Goal: Transaction & Acquisition: Book appointment/travel/reservation

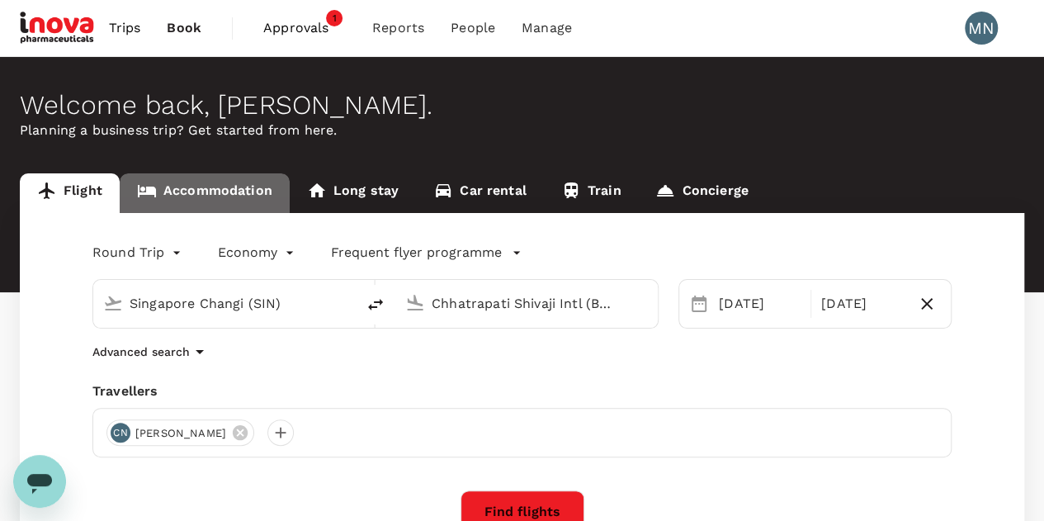
click at [225, 189] on link "Accommodation" at bounding box center [205, 193] width 170 height 40
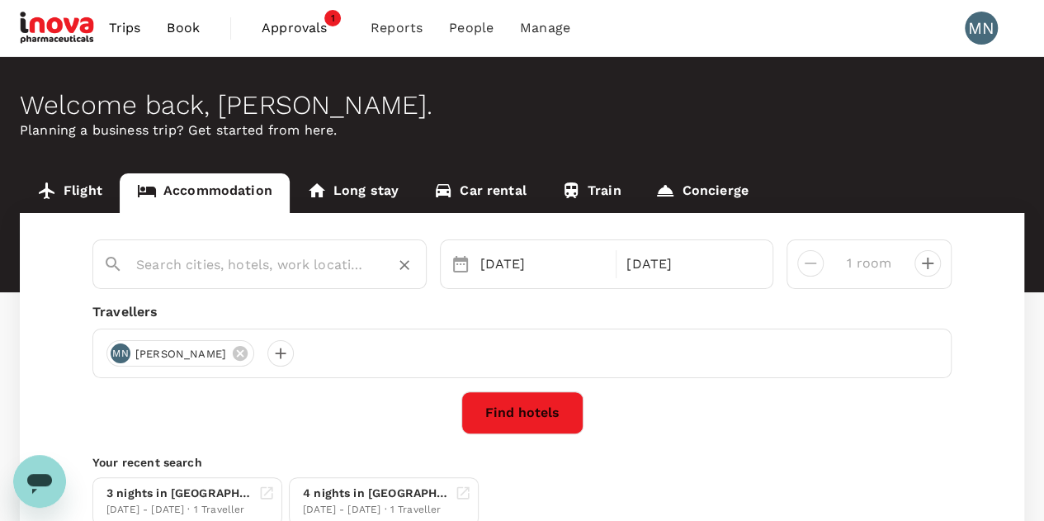
type input "Dusit Thani Lakeview Cairo"
click at [396, 270] on icon "Clear" at bounding box center [404, 265] width 17 height 17
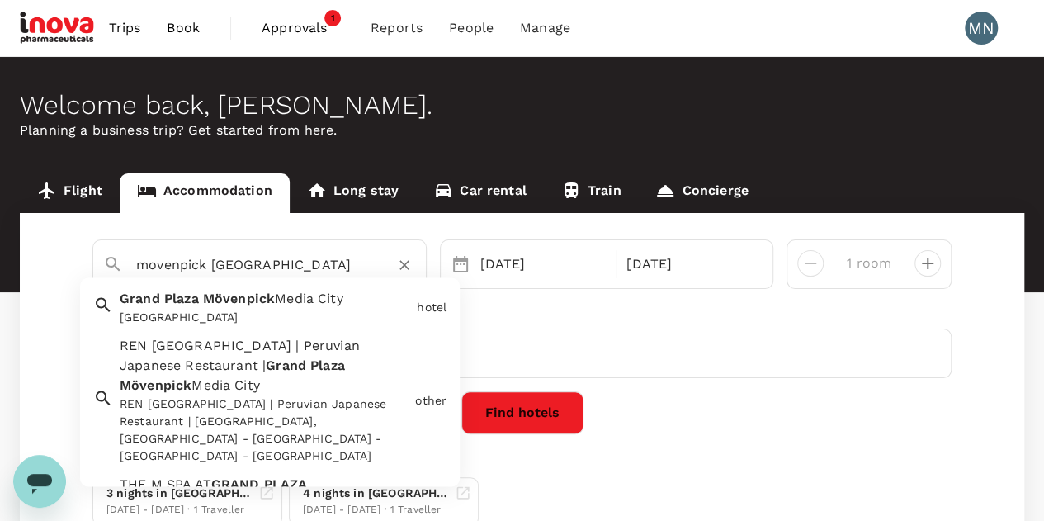
click at [223, 299] on span "Mövenpick" at bounding box center [239, 299] width 72 height 16
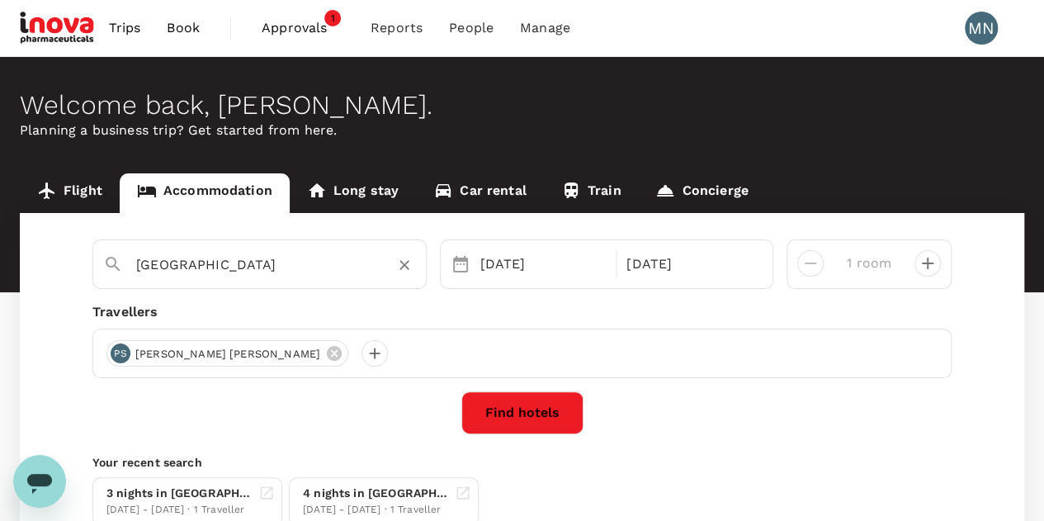
type input "[GEOGRAPHIC_DATA]"
click at [541, 428] on button "Find hotels" at bounding box center [522, 412] width 122 height 43
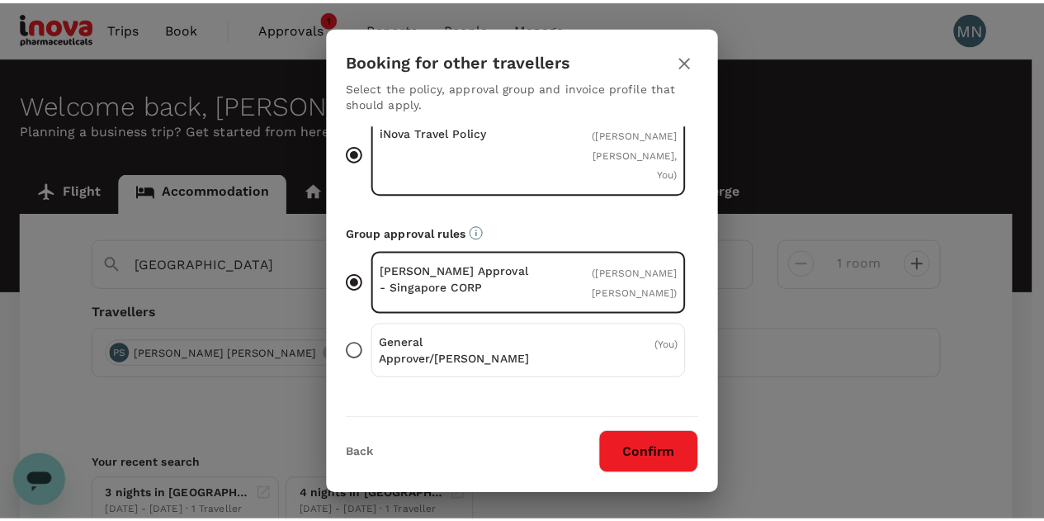
scroll to position [139, 0]
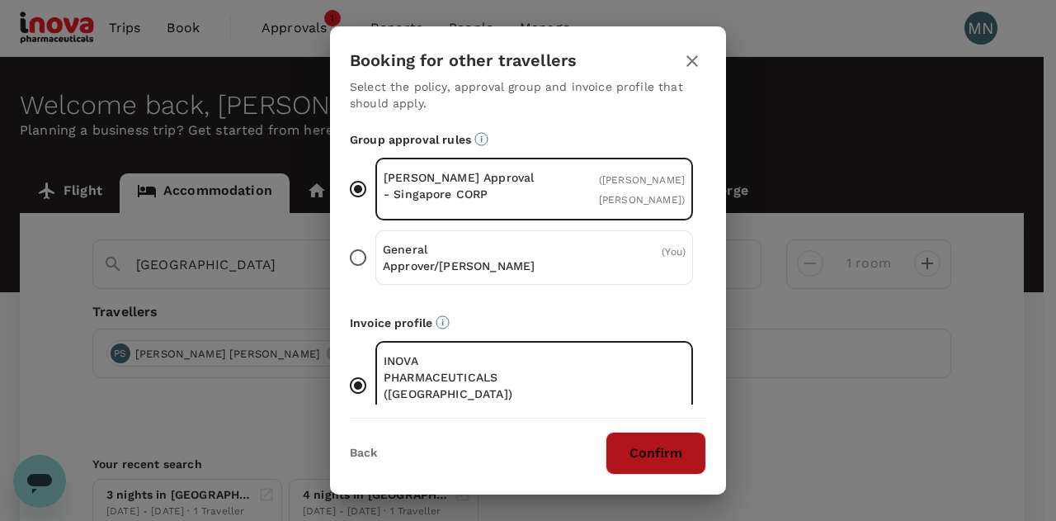
click at [668, 458] on button "Confirm" at bounding box center [656, 453] width 101 height 43
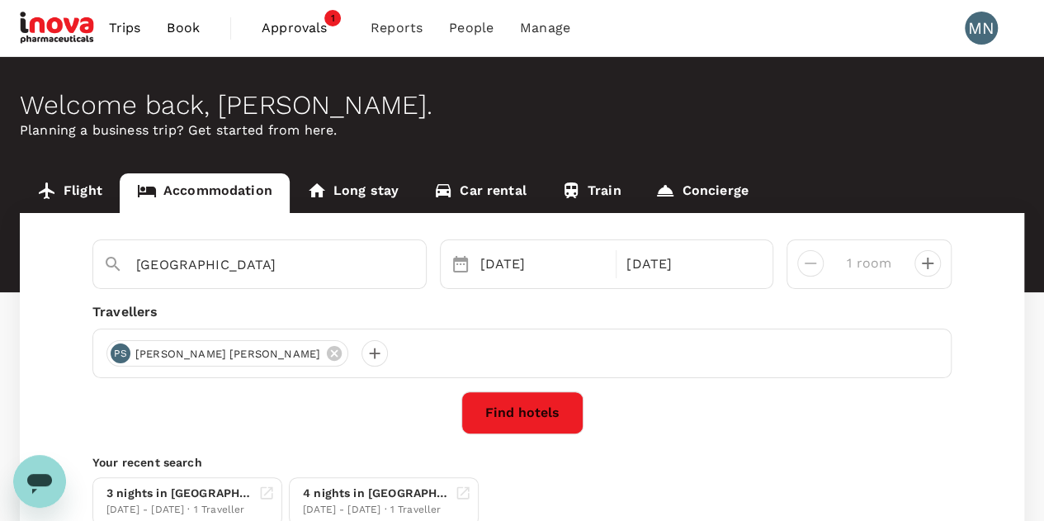
click at [531, 426] on button "Find hotels" at bounding box center [522, 412] width 122 height 43
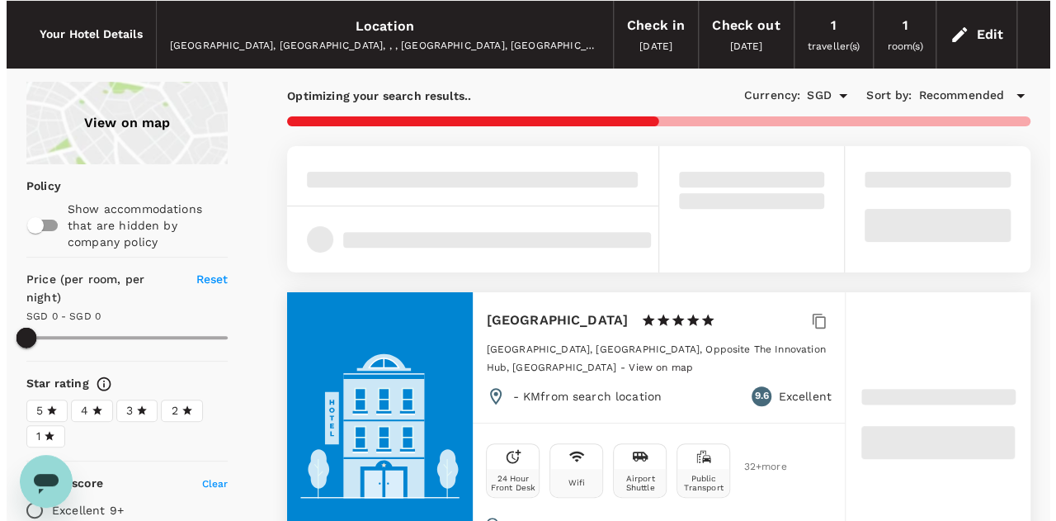
scroll to position [83, 0]
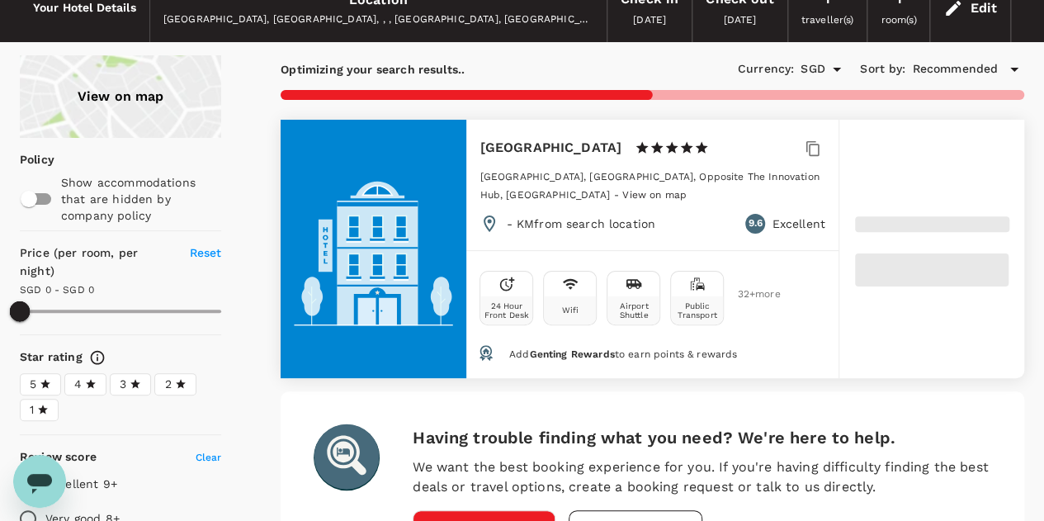
type input "500"
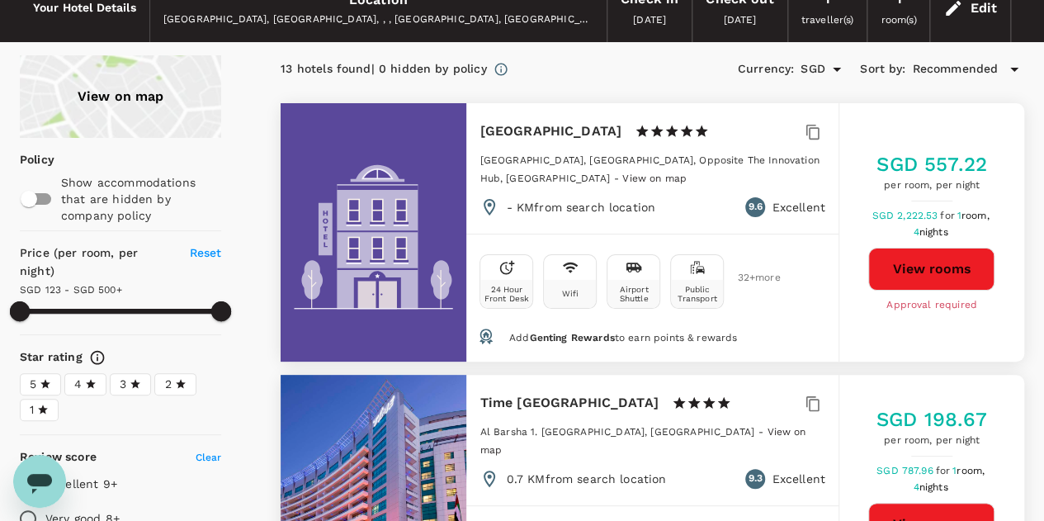
click at [905, 272] on button "View rooms" at bounding box center [931, 269] width 126 height 43
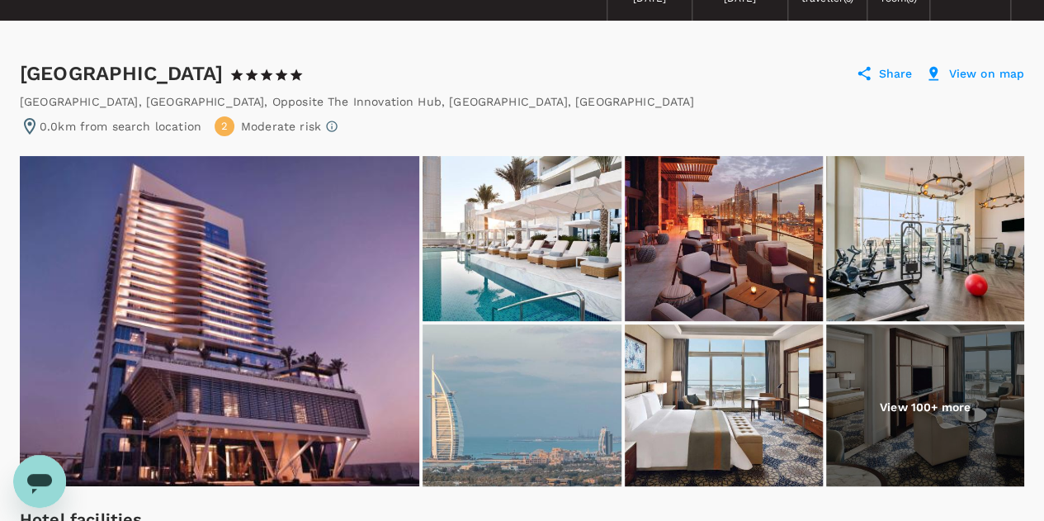
scroll to position [83, 0]
